Goal: Find contact information: Find contact information

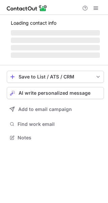
scroll to position [3, 3]
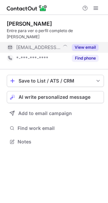
click at [87, 44] on button "View email" at bounding box center [85, 47] width 27 height 7
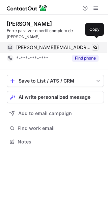
drag, startPoint x: 96, startPoint y: 41, endPoint x: 92, endPoint y: 42, distance: 4.2
click at [96, 45] on span at bounding box center [95, 47] width 5 height 5
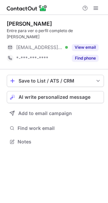
scroll to position [3, 3]
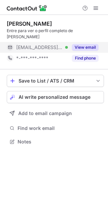
click at [82, 44] on button "View email" at bounding box center [85, 47] width 27 height 7
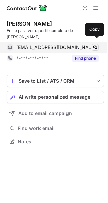
click at [96, 45] on span at bounding box center [95, 47] width 5 height 5
